Goal: Browse casually: Explore the website without a specific task or goal

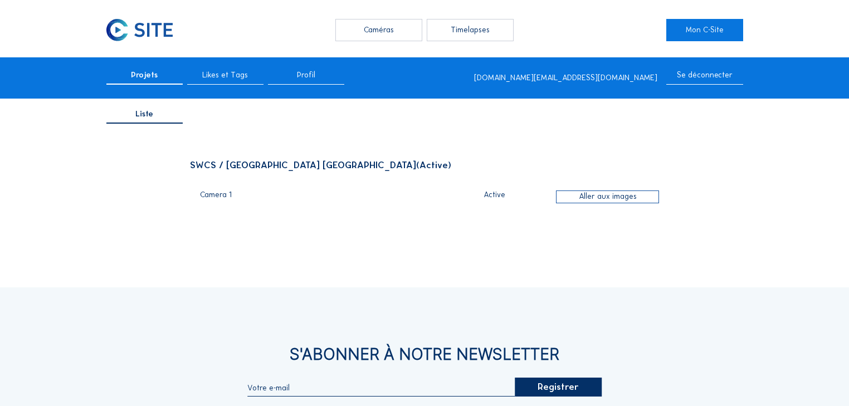
click at [396, 40] on div "Caméras" at bounding box center [378, 30] width 86 height 22
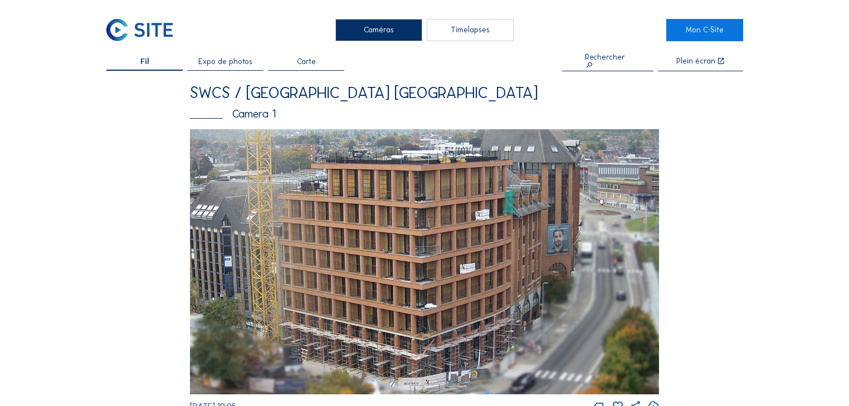
click at [381, 237] on img at bounding box center [424, 262] width 469 height 266
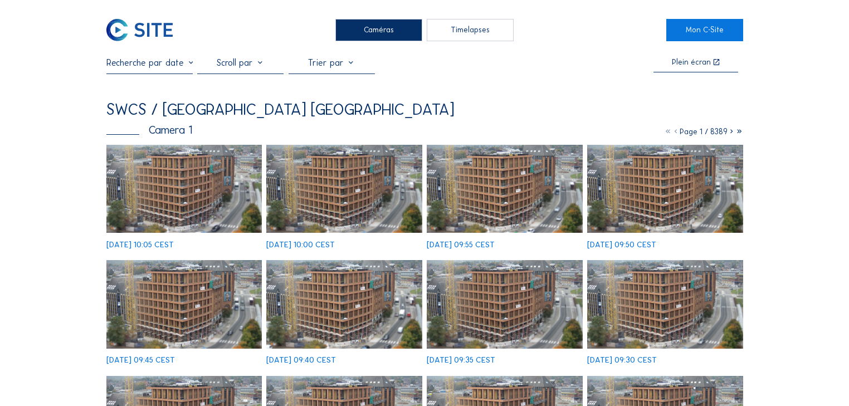
click at [194, 212] on img at bounding box center [184, 189] width 156 height 88
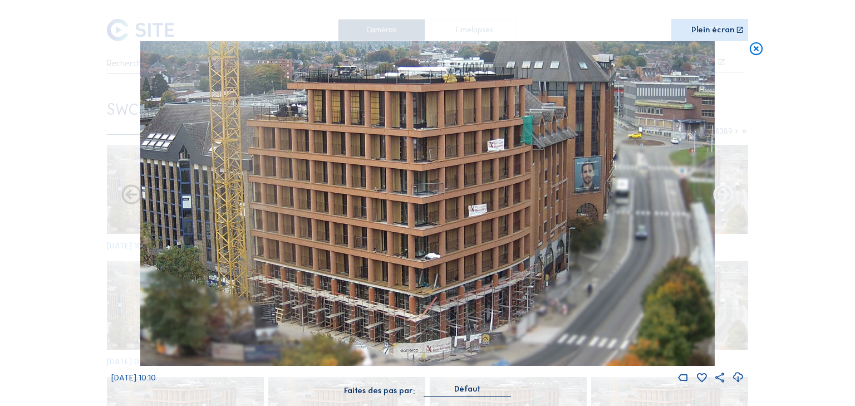
click at [717, 200] on icon at bounding box center [724, 195] width 24 height 25
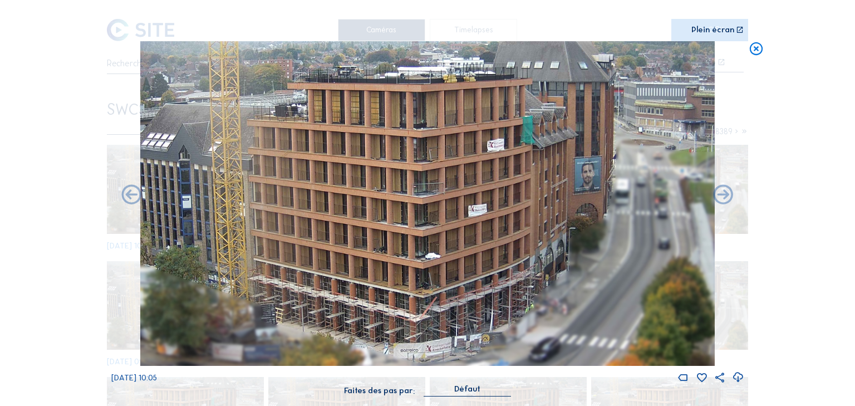
click at [717, 200] on icon at bounding box center [724, 195] width 24 height 25
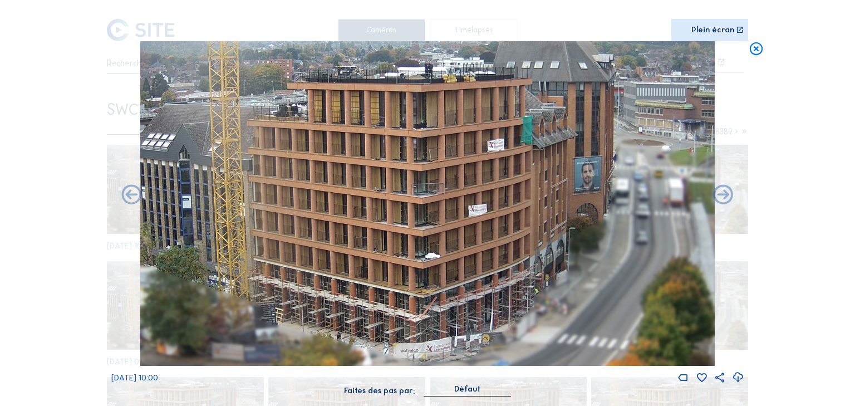
click at [757, 45] on icon at bounding box center [756, 49] width 16 height 16
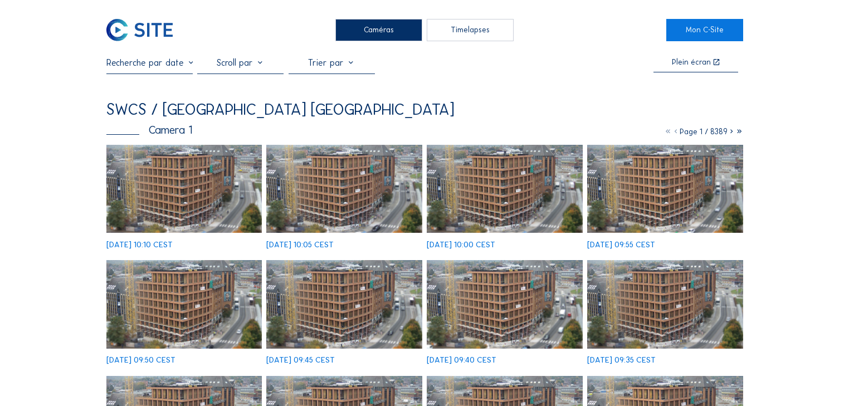
click at [160, 187] on img at bounding box center [184, 189] width 156 height 88
